Goal: Task Accomplishment & Management: Complete application form

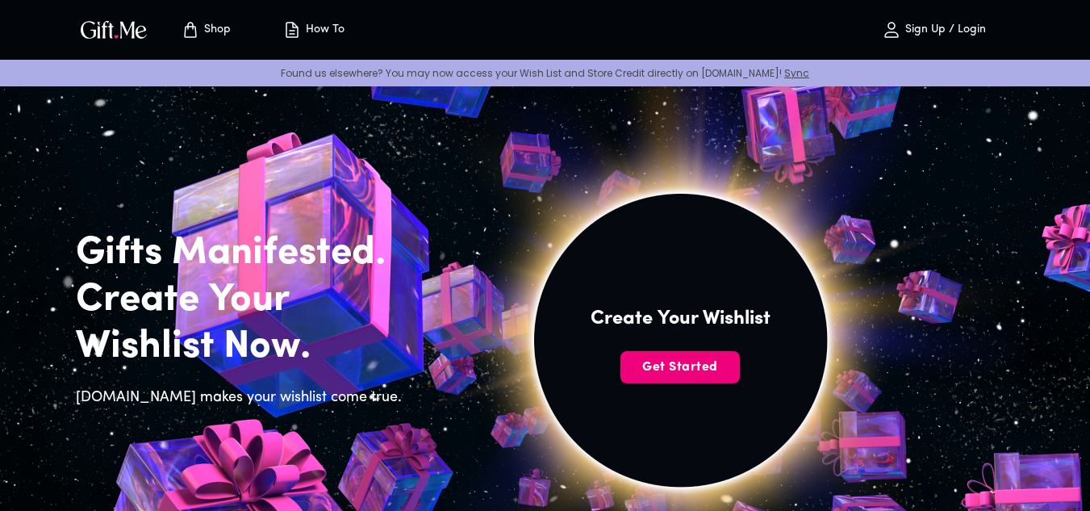
click at [634, 357] on button "Get Started" at bounding box center [679, 367] width 119 height 32
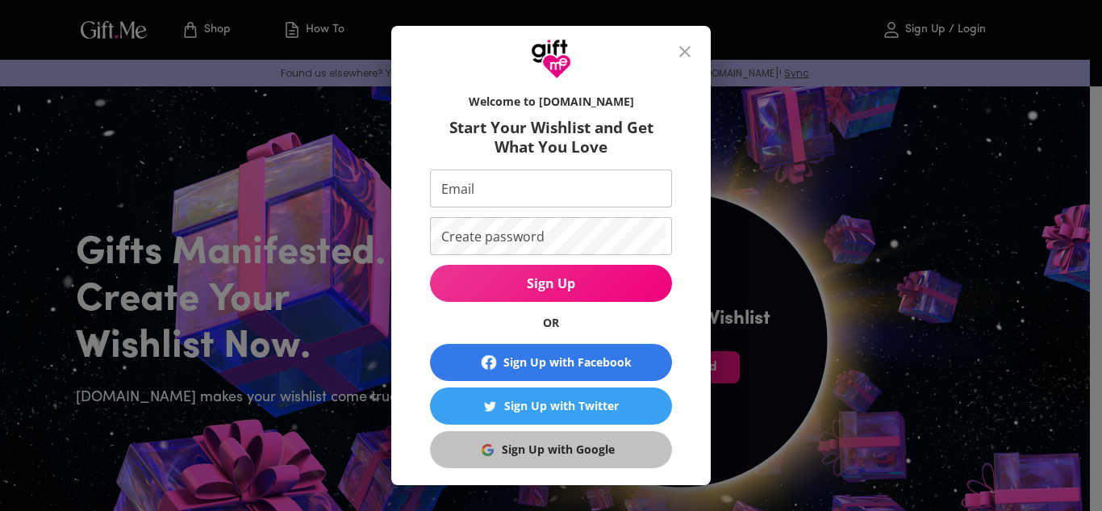
click at [536, 449] on div "Sign Up with Google" at bounding box center [558, 449] width 113 height 18
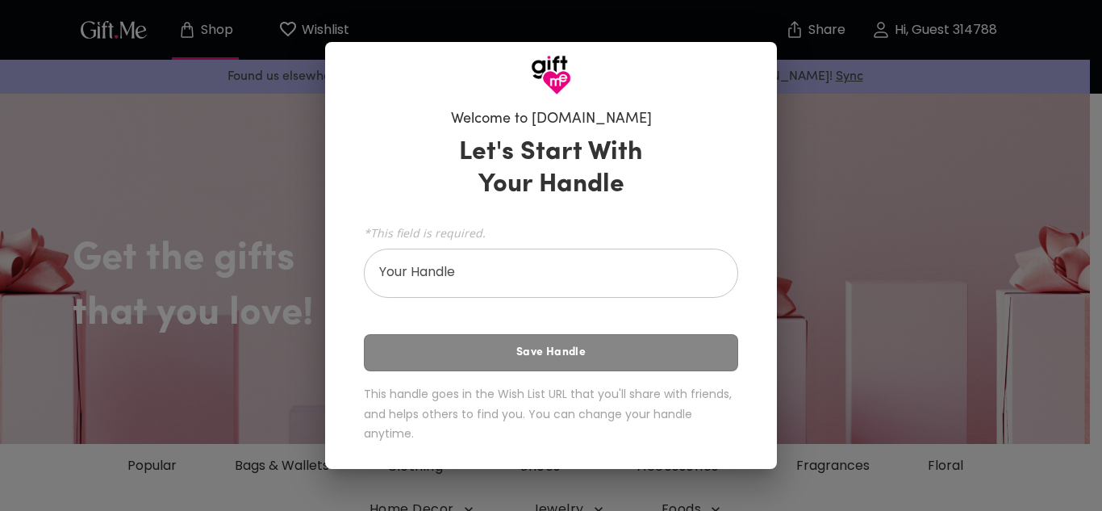
click at [257, 284] on div "Welcome to Gift.me Let's Start With Your Handle *This field is required. Your H…" at bounding box center [551, 255] width 1102 height 511
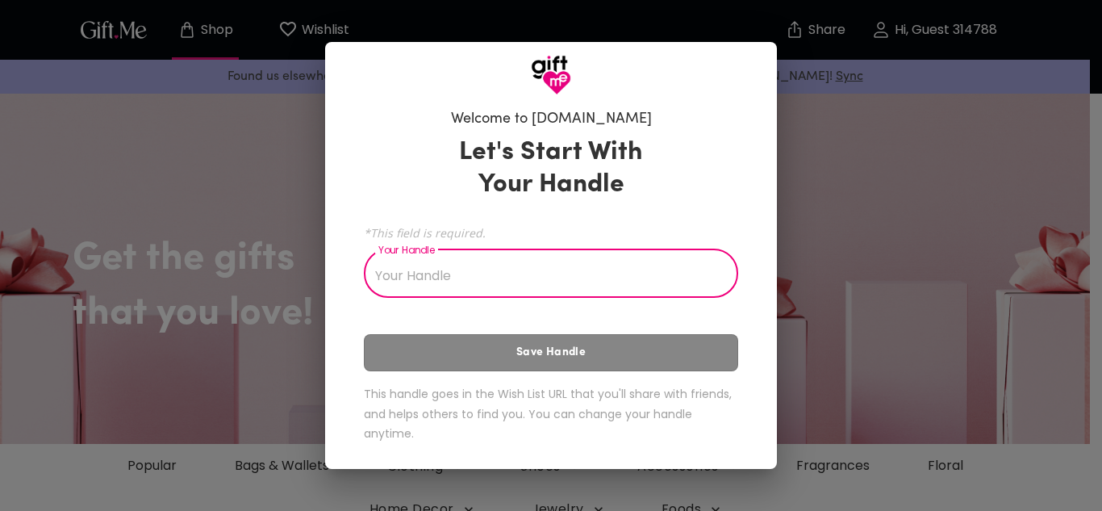
click at [595, 263] on input "Your Handle" at bounding box center [542, 274] width 357 height 45
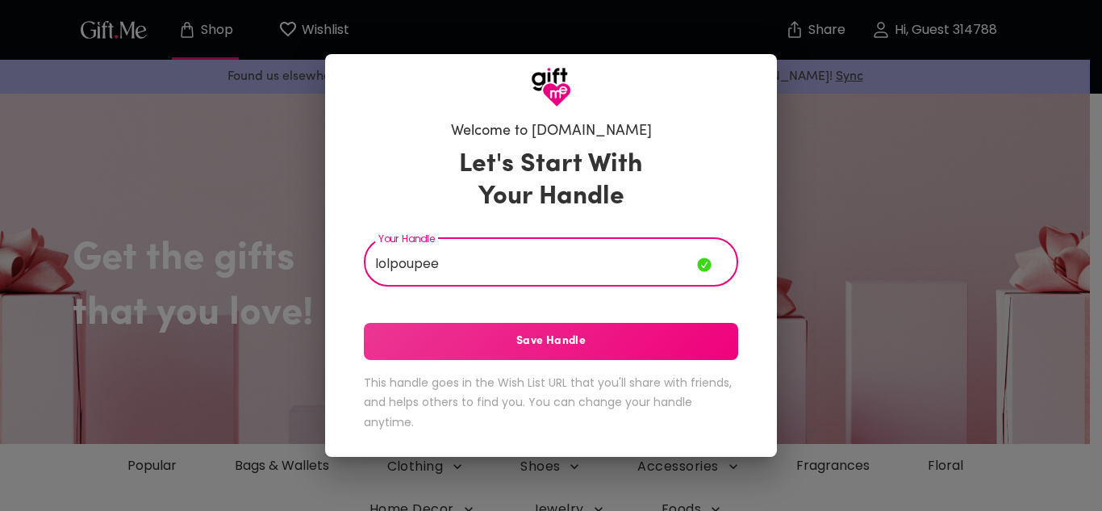
type input "lolpoupee"
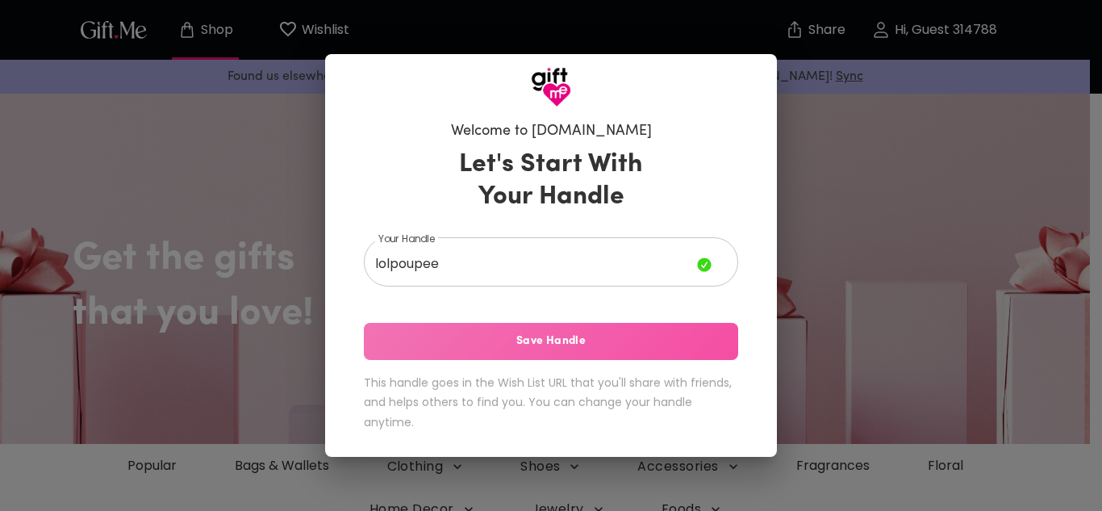
click at [545, 340] on span "Save Handle" at bounding box center [551, 341] width 374 height 18
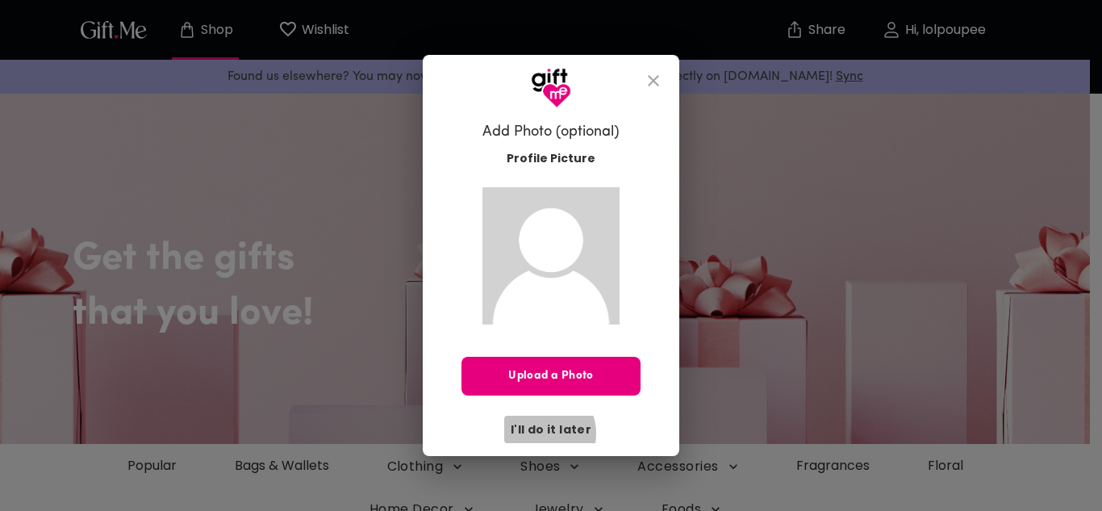
click at [541, 433] on span "I'll do it later" at bounding box center [551, 429] width 81 height 18
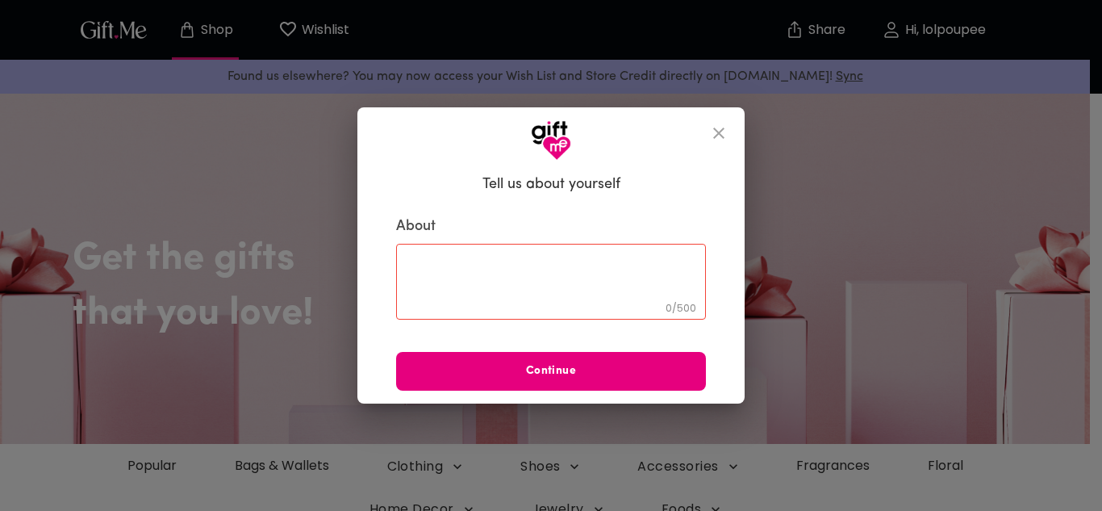
click at [541, 433] on div "Tell us about yourself About 0 / 500 ​ Continue" at bounding box center [551, 255] width 1102 height 511
